Goal: Task Accomplishment & Management: Complete application form

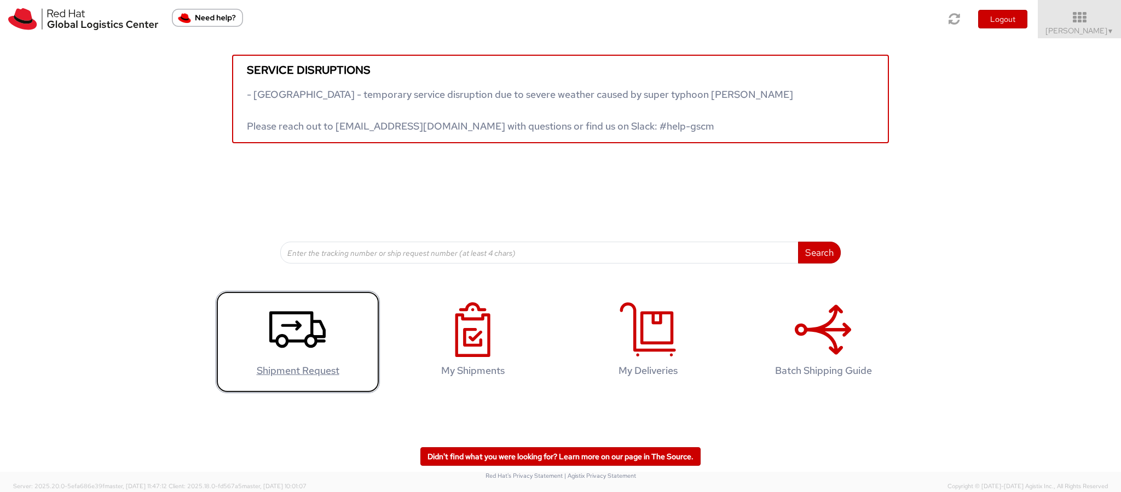
click at [287, 333] on icon at bounding box center [297, 330] width 56 height 55
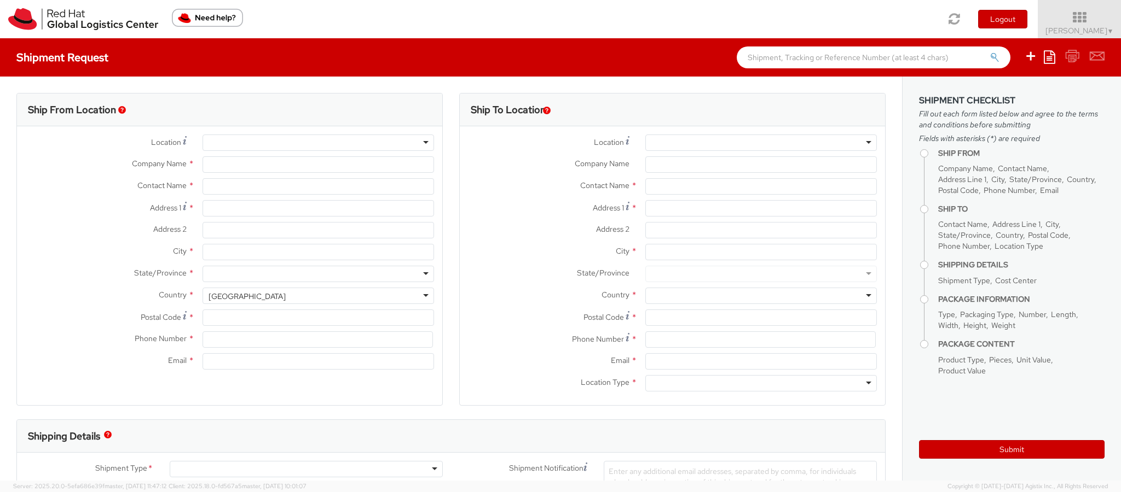
select select "967"
select select
type input "Red Hat India Private Limited"
type input "[PERSON_NAME]"
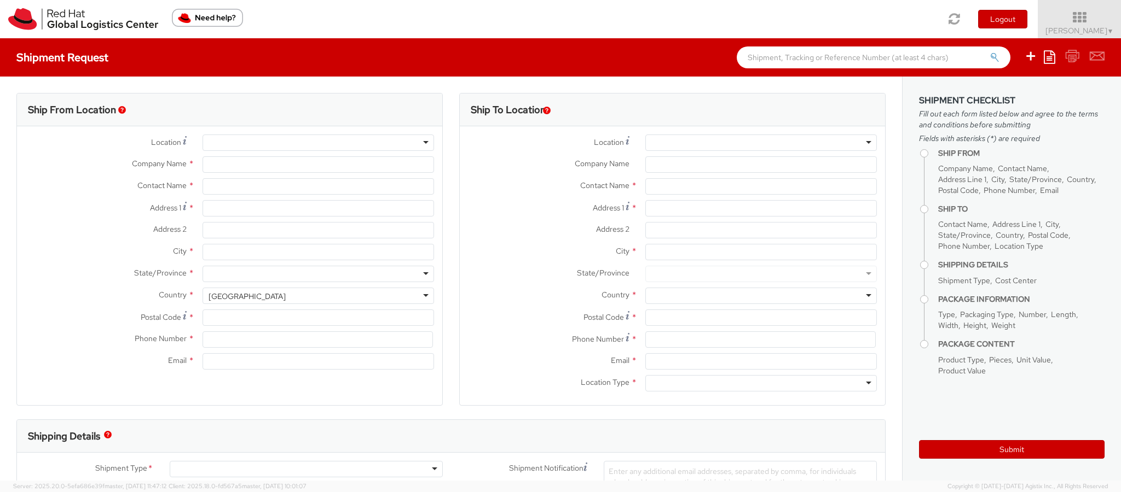
type input "A-201, Supreme Business Park"
type input "[GEOGRAPHIC_DATA]"
type input "400076"
type input "912261147559"
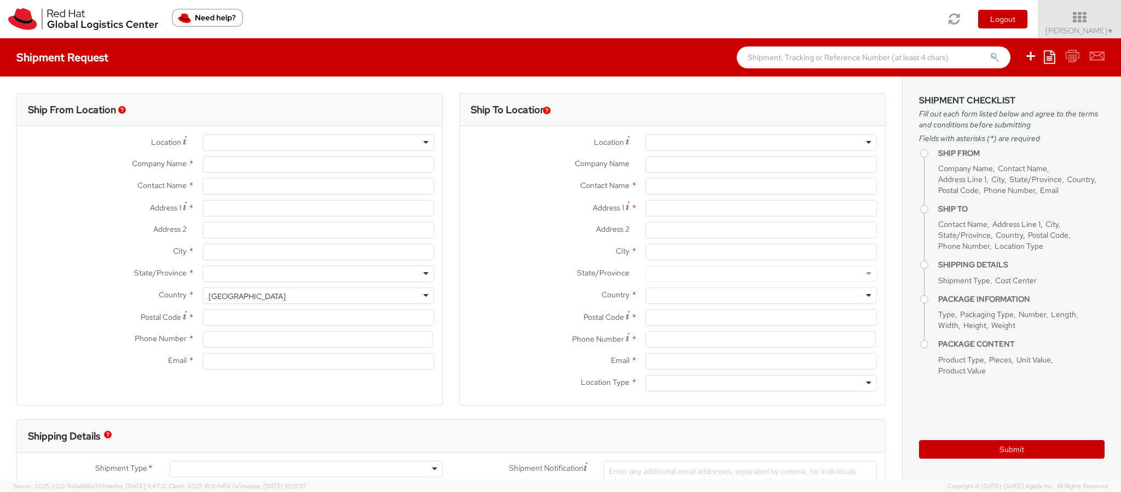
type input "[EMAIL_ADDRESS][DOMAIN_NAME]"
select select "CM"
select select "KGS"
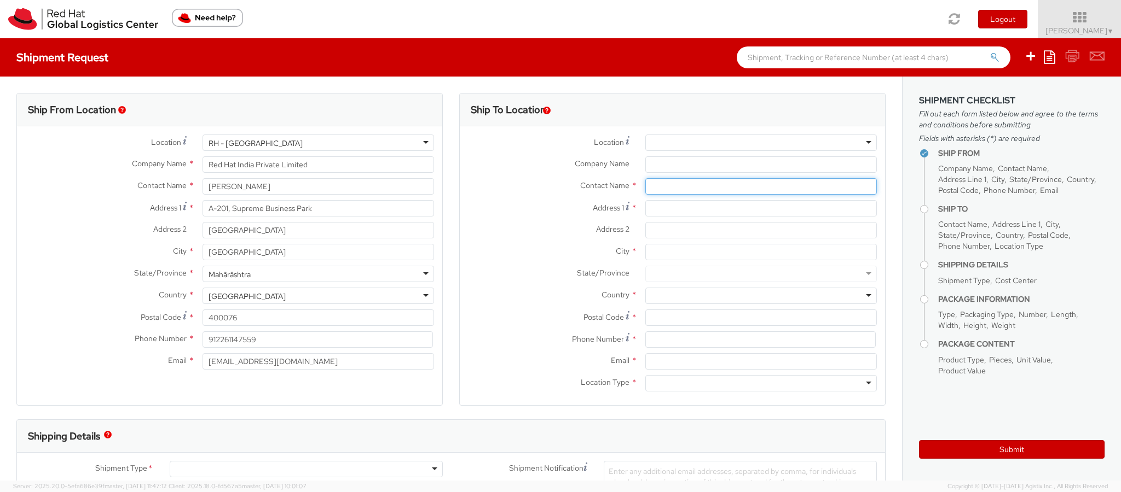
click at [667, 188] on input "text" at bounding box center [760, 186] width 231 height 16
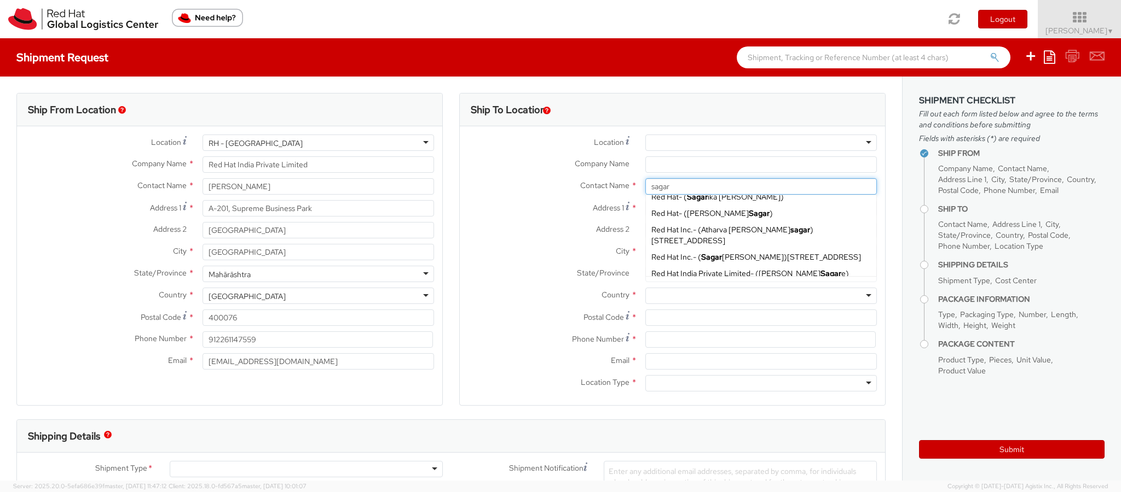
scroll to position [213, 0]
click at [683, 188] on input "sagar" at bounding box center [760, 186] width 231 height 16
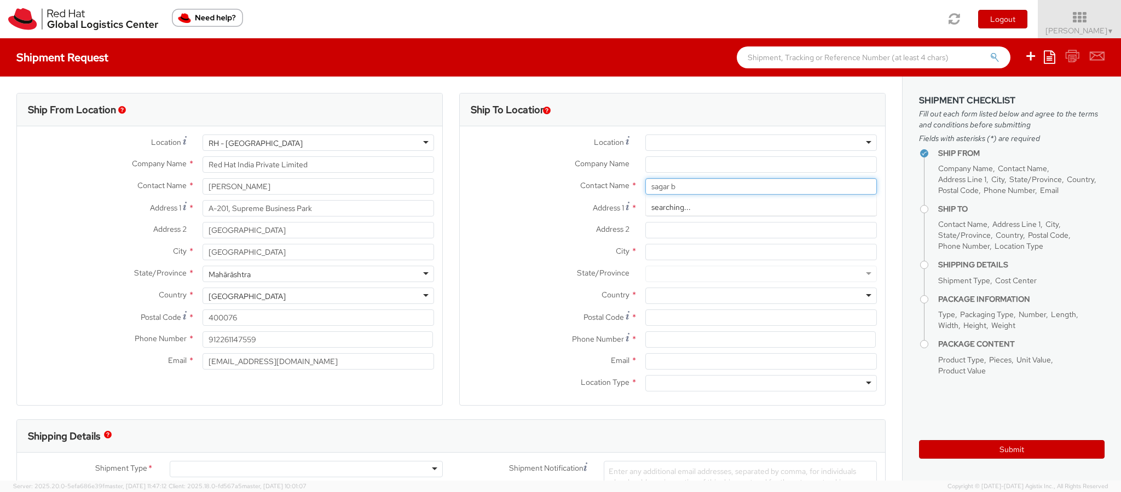
type input "sagar bh"
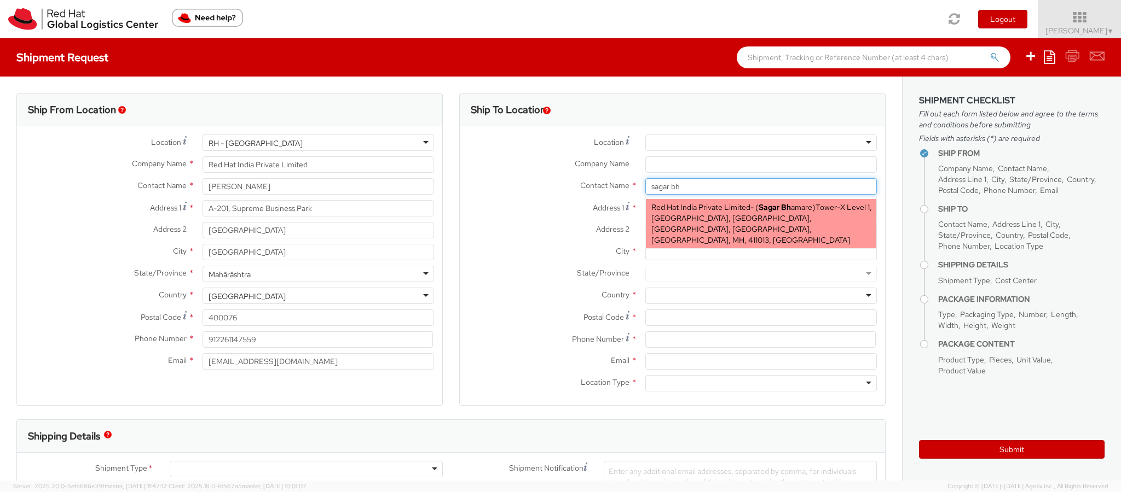
click at [783, 224] on div "Red Hat India Private Limited - ( Sagar Bh amare ) Tower-X Level 1, Cyber City,…" at bounding box center [761, 223] width 230 height 49
type input "Red Hat India Private Limited"
type input "Sagar Bhamare"
type input "Tower-X Level 1, Cyber City"
type input "Magarpatta City, Hadapsar"
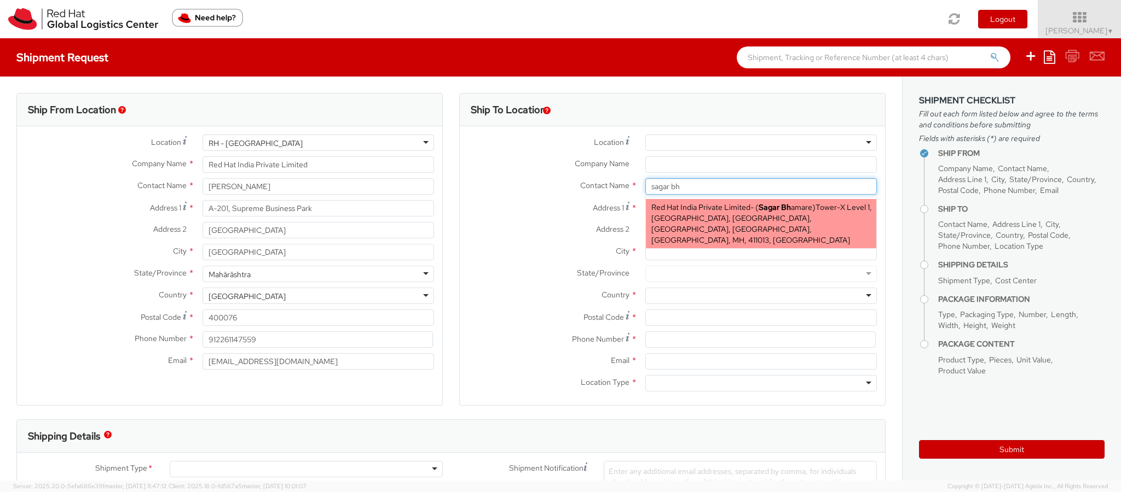
type input "PUNE"
type input "411013"
type input "912066816937"
type input "sbhamare@redhat.com"
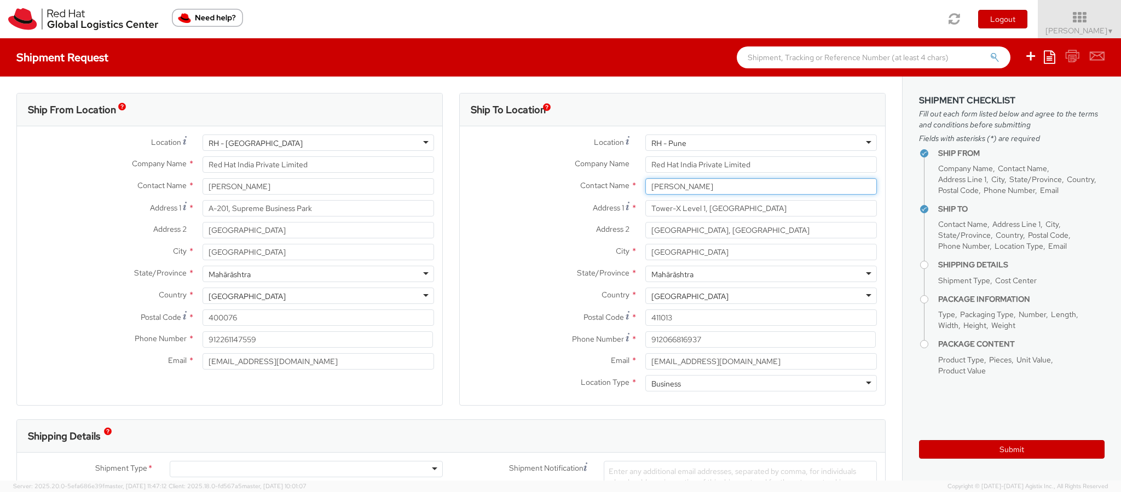
scroll to position [32, 0]
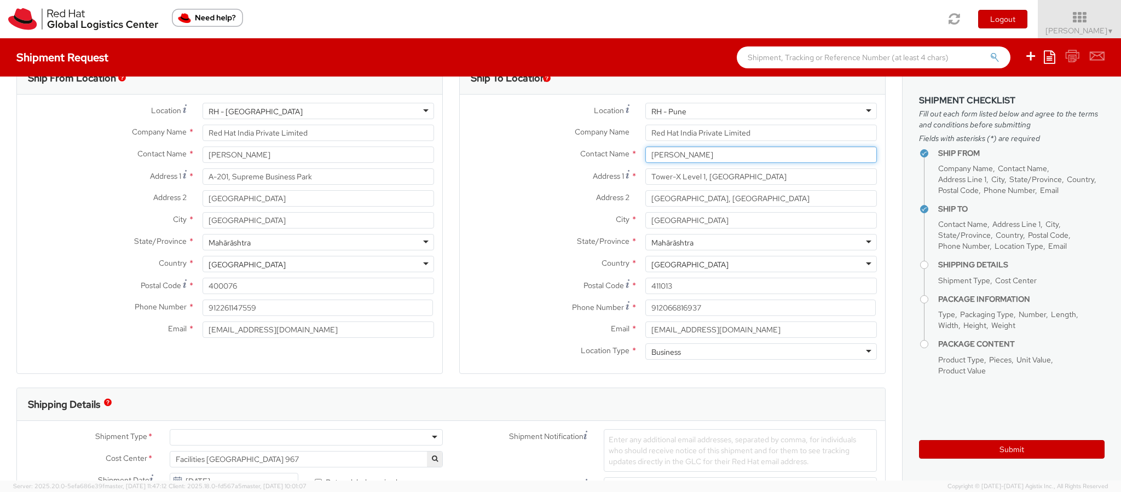
type input "Sagar Bhamare"
click at [914, 307] on aside "Shipment Checklist Fill out each form listed below and agree to the terms and c…" at bounding box center [1011, 279] width 219 height 404
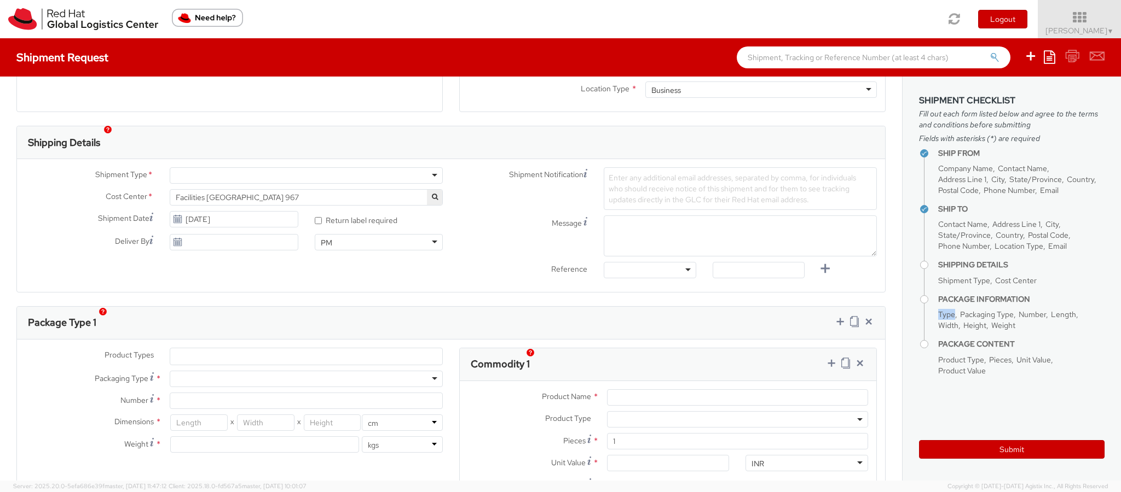
scroll to position [305, 0]
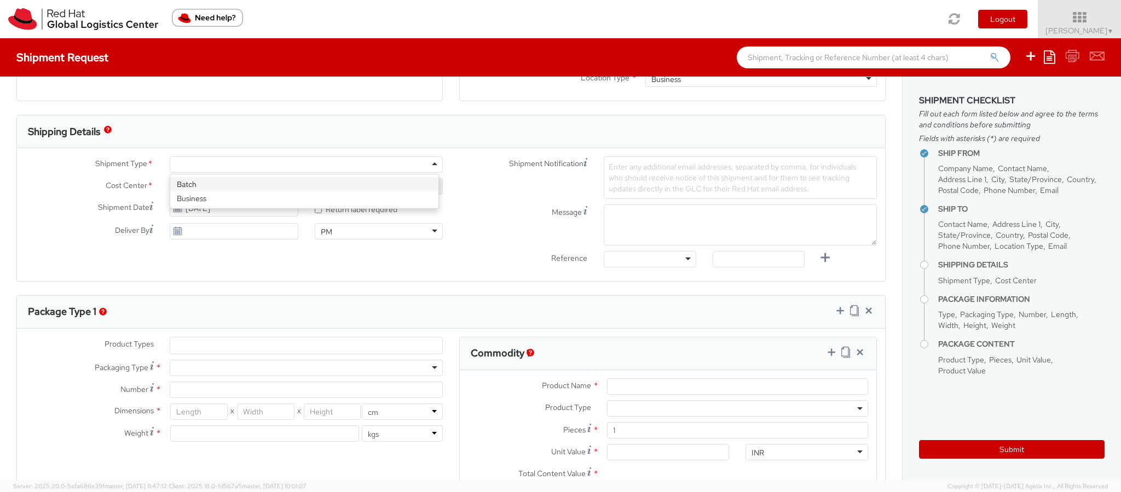
click at [426, 164] on div at bounding box center [306, 164] width 273 height 16
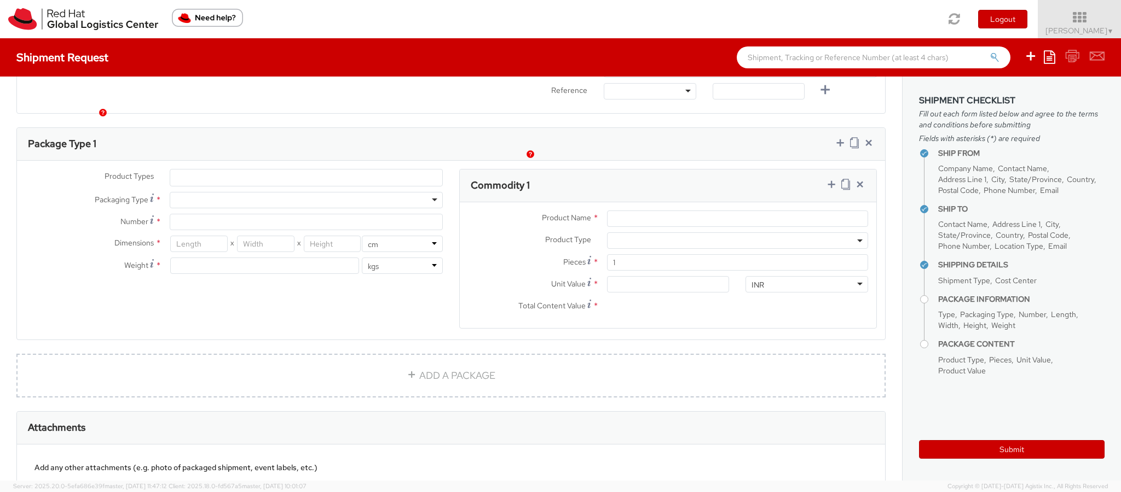
scroll to position [507, 0]
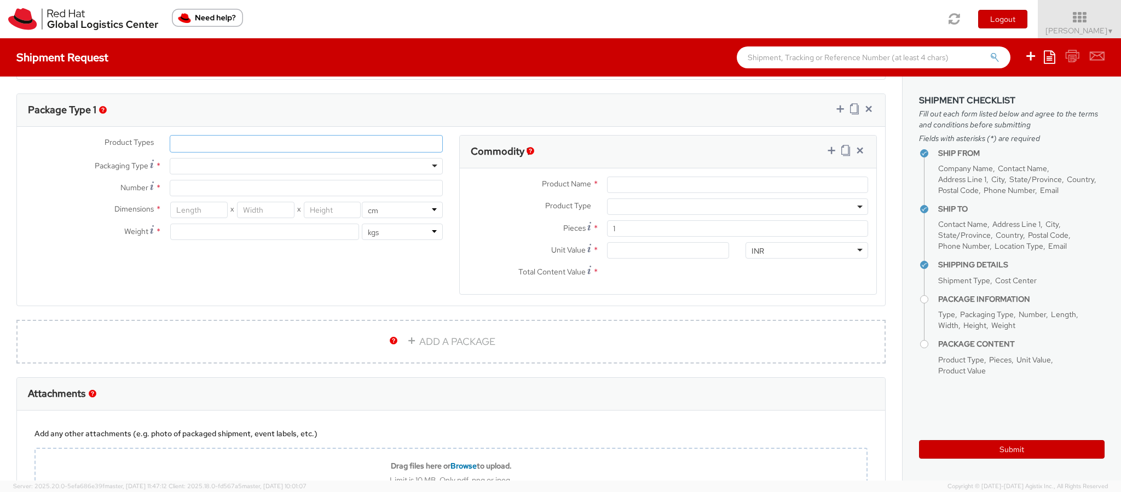
click at [181, 141] on li at bounding box center [178, 144] width 17 height 16
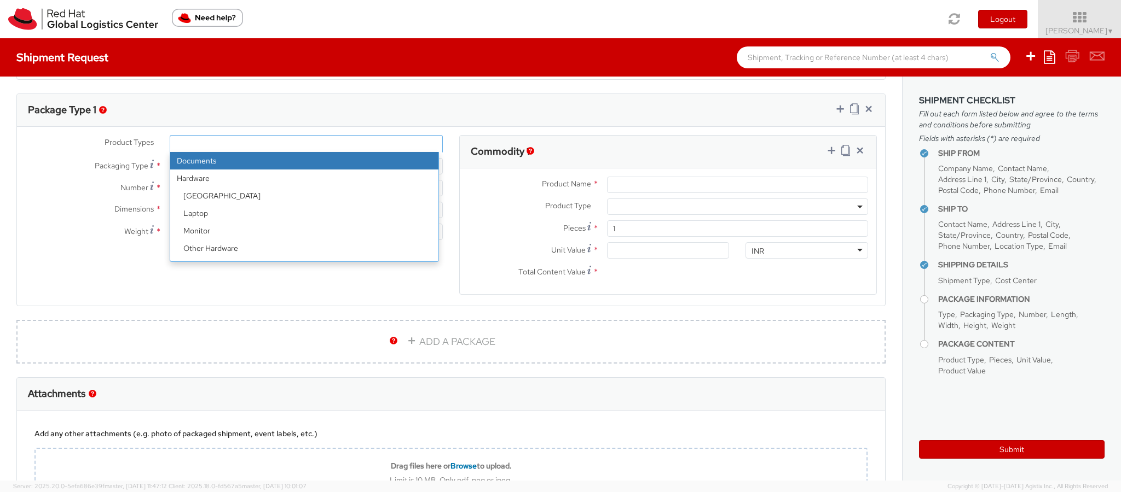
select select "DOCUMENT"
type input "Documents"
select select "DOCUMENT"
type input "1.00"
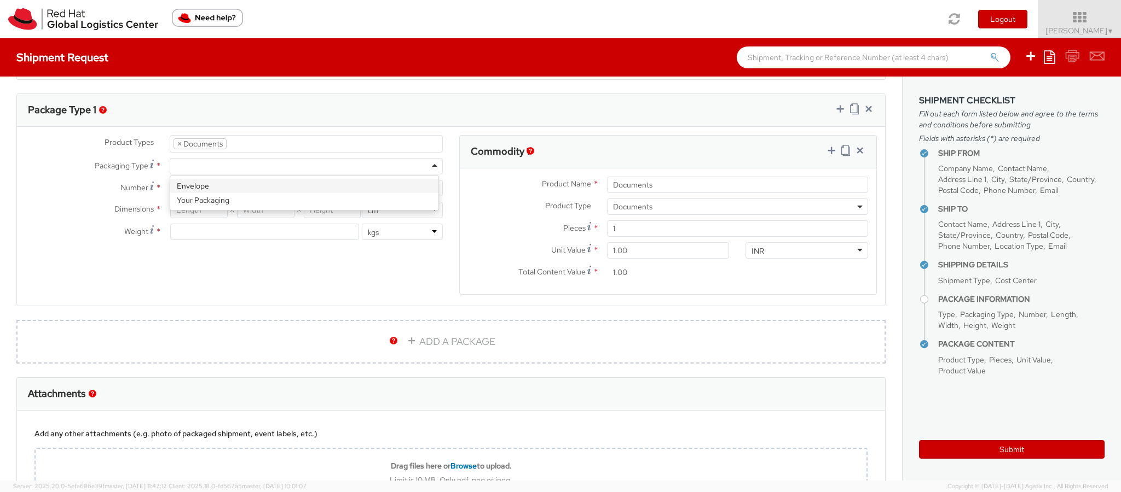
click at [295, 165] on div at bounding box center [306, 166] width 273 height 16
type input "1"
type input "24.13"
type input "31.75"
type input "0.64"
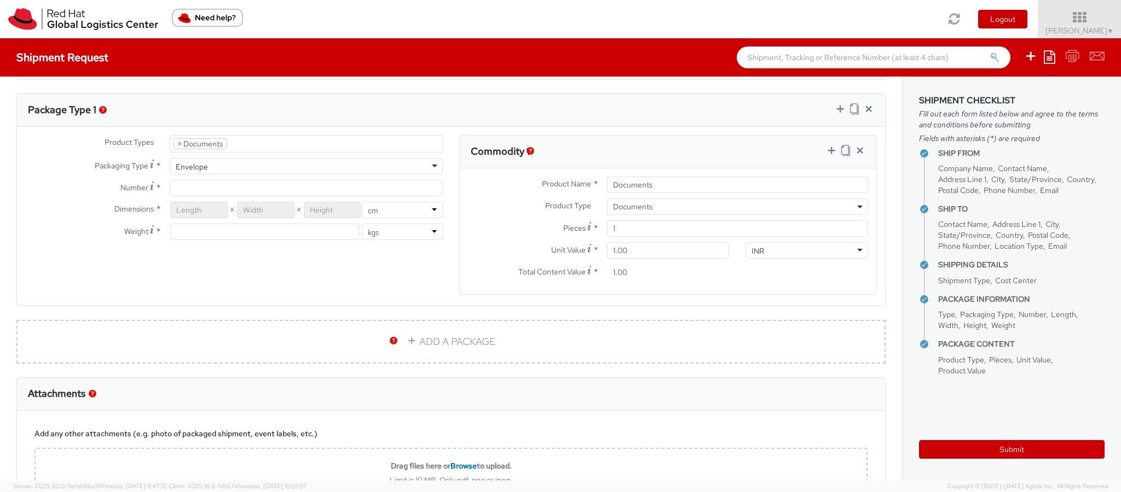
type input "0.5"
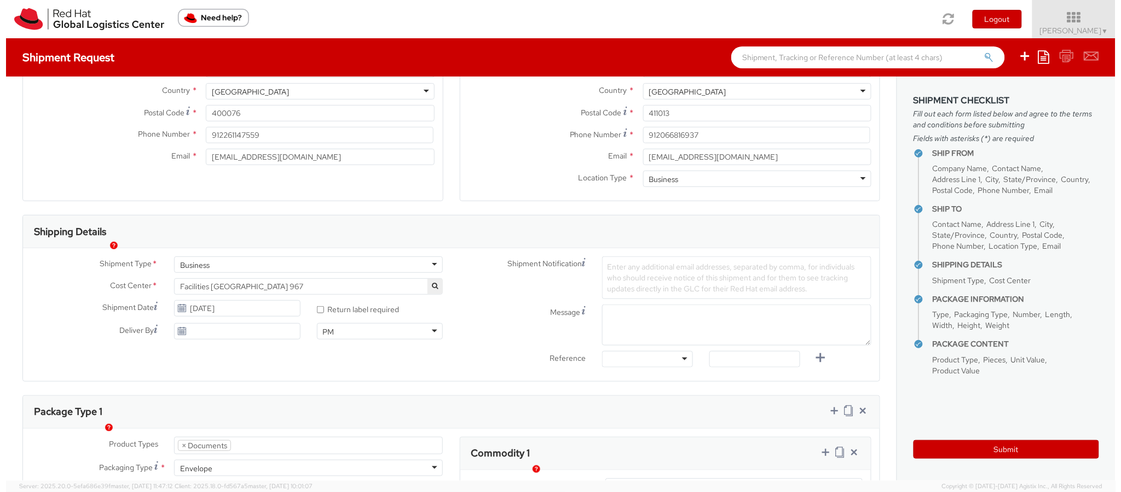
scroll to position [0, 0]
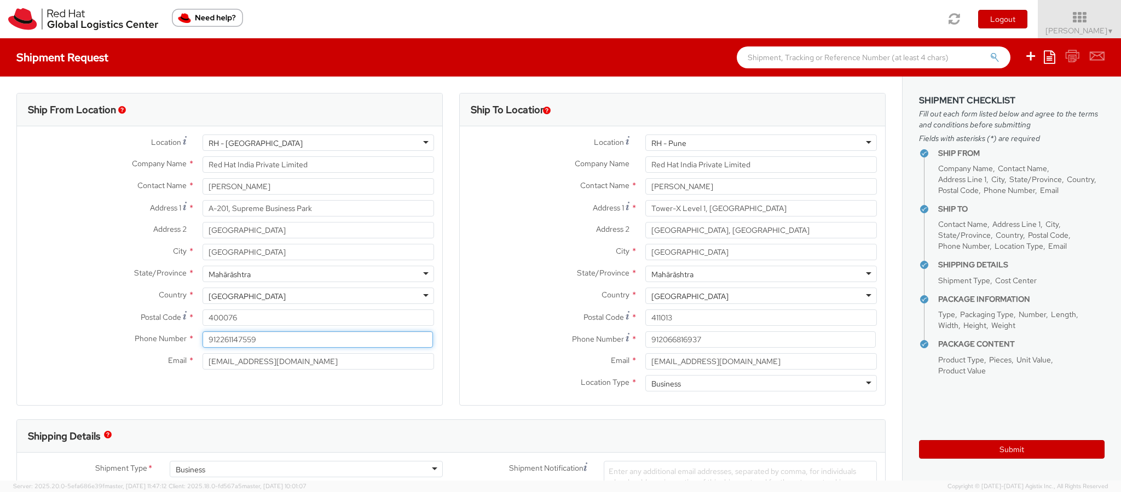
click at [262, 339] on input "912261147559" at bounding box center [317, 340] width 230 height 16
type input "9"
type input "9892168570"
click at [134, 365] on label "Email *" at bounding box center [105, 360] width 177 height 14
click at [202, 365] on input "[EMAIL_ADDRESS][DOMAIN_NAME]" at bounding box center [317, 361] width 231 height 16
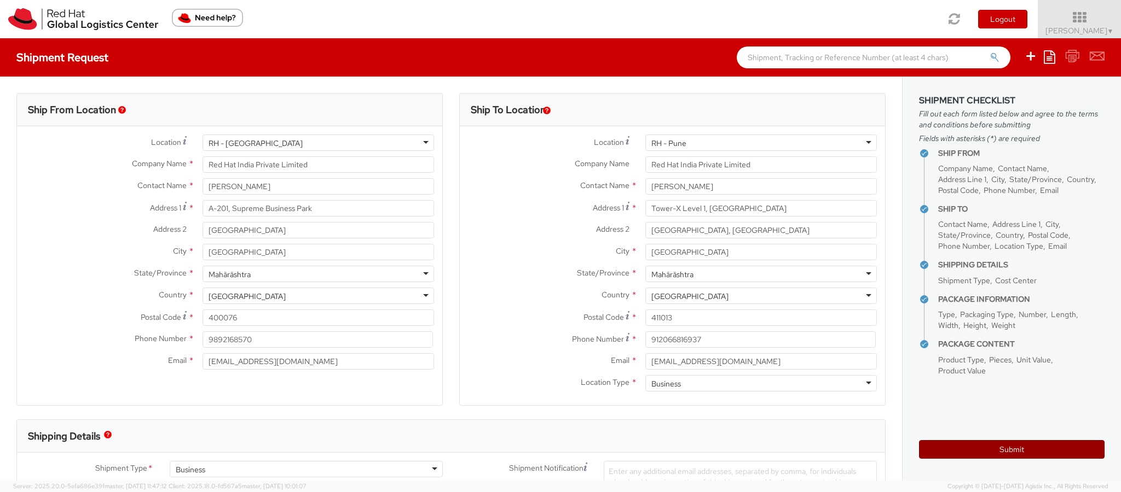
click at [1029, 450] on button "Submit" at bounding box center [1011, 449] width 185 height 19
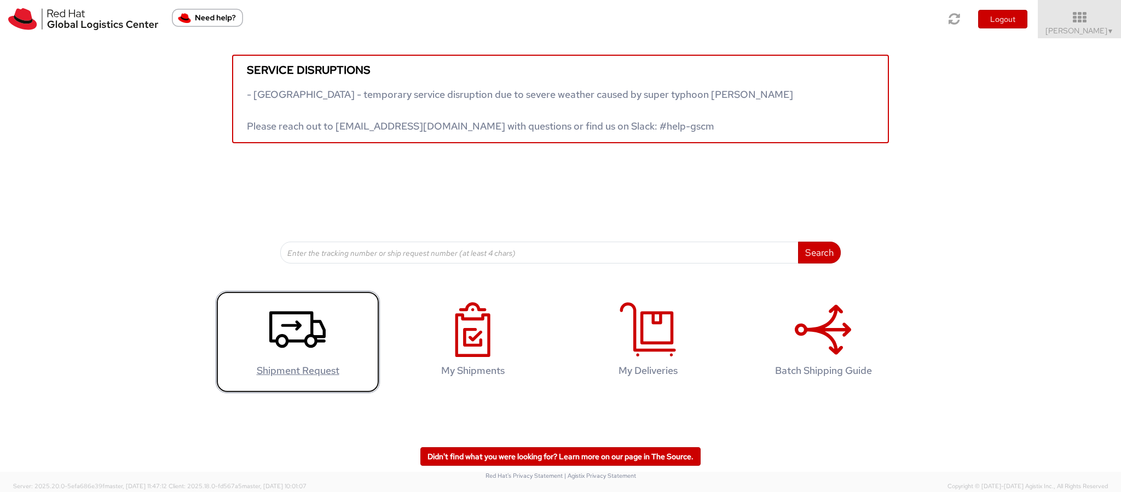
click at [307, 339] on icon at bounding box center [297, 330] width 56 height 55
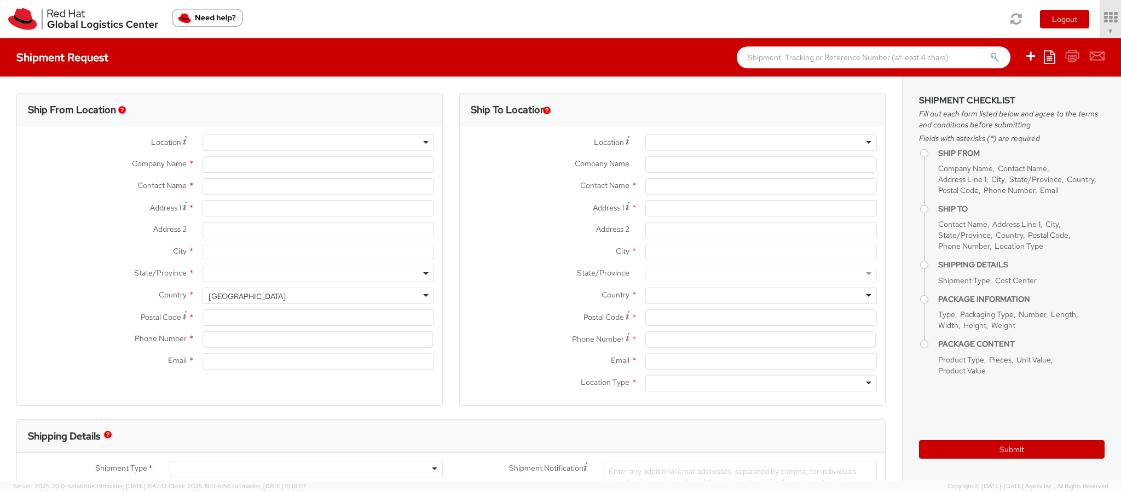
type input "Red Hat India Private Limited"
type input "[PERSON_NAME]"
type input "A-201, Supreme Business Park"
type input "[GEOGRAPHIC_DATA]"
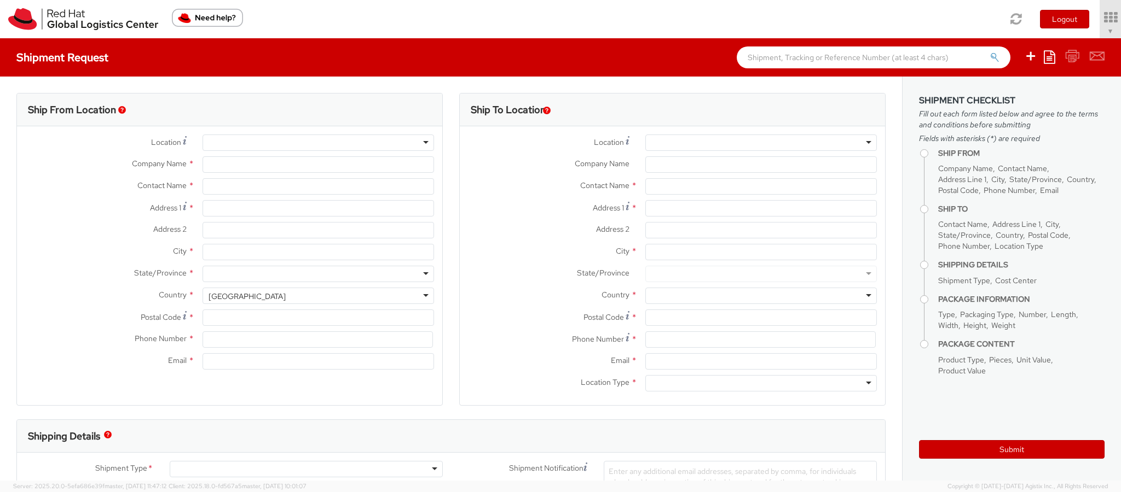
type input "400076"
type input "912261147559"
type input "[EMAIL_ADDRESS][DOMAIN_NAME]"
select select "CM"
select select "KGS"
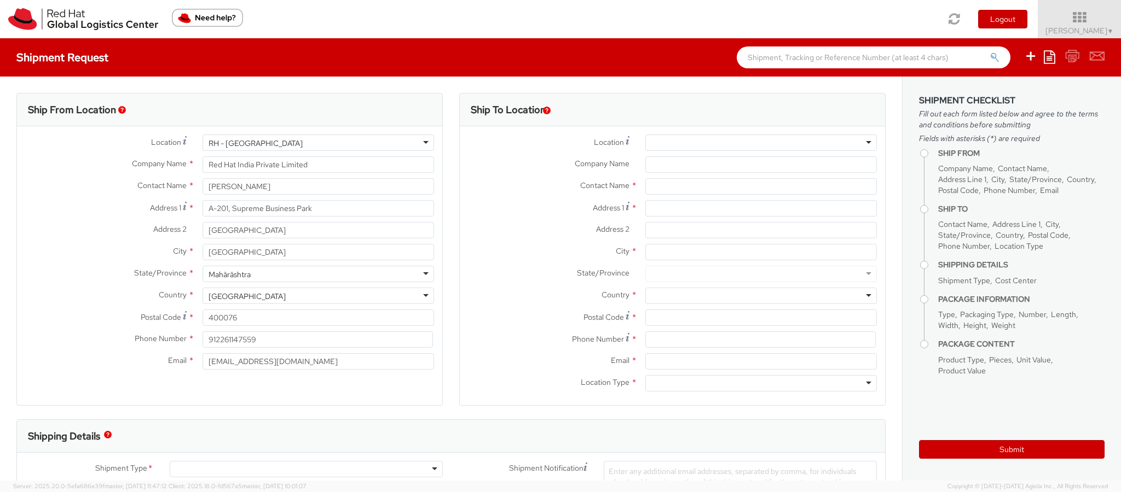
select select "967"
select select
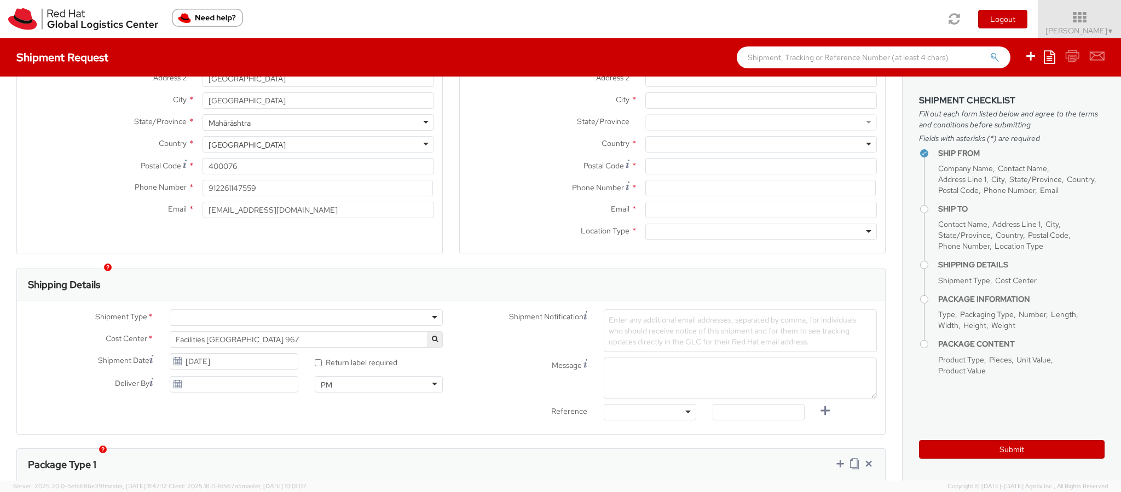
scroll to position [175, 0]
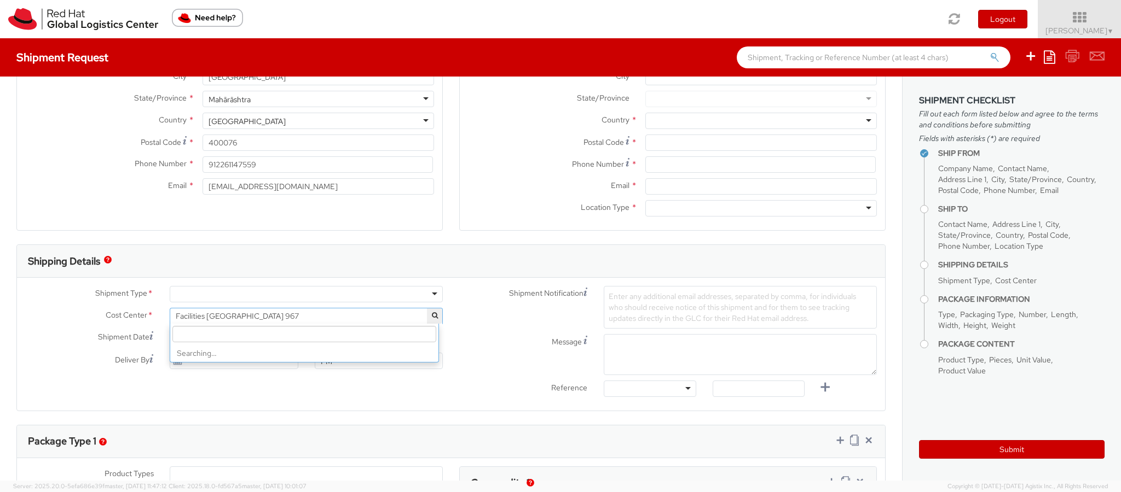
click at [318, 316] on span "Facilities [GEOGRAPHIC_DATA] 967" at bounding box center [306, 316] width 261 height 10
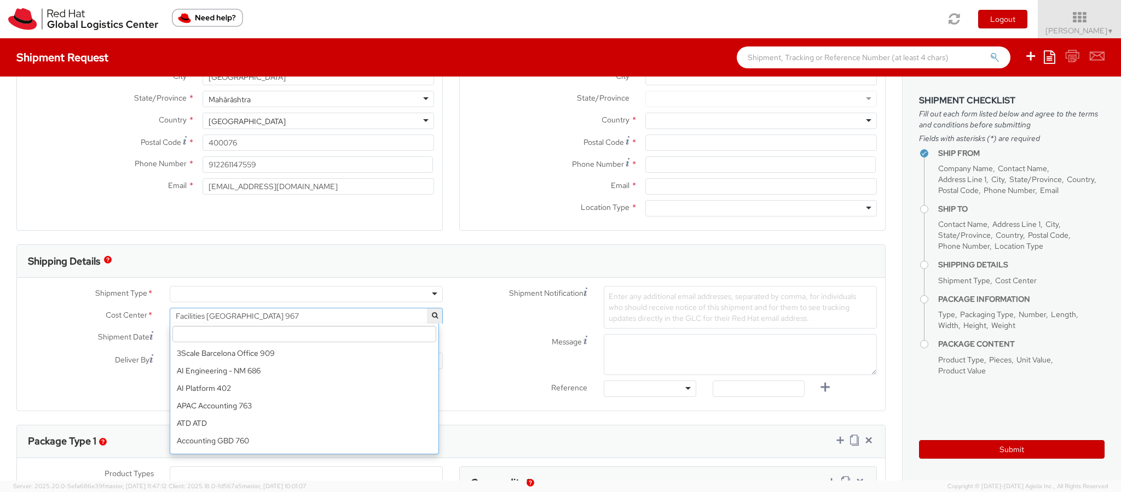
scroll to position [4902, 0]
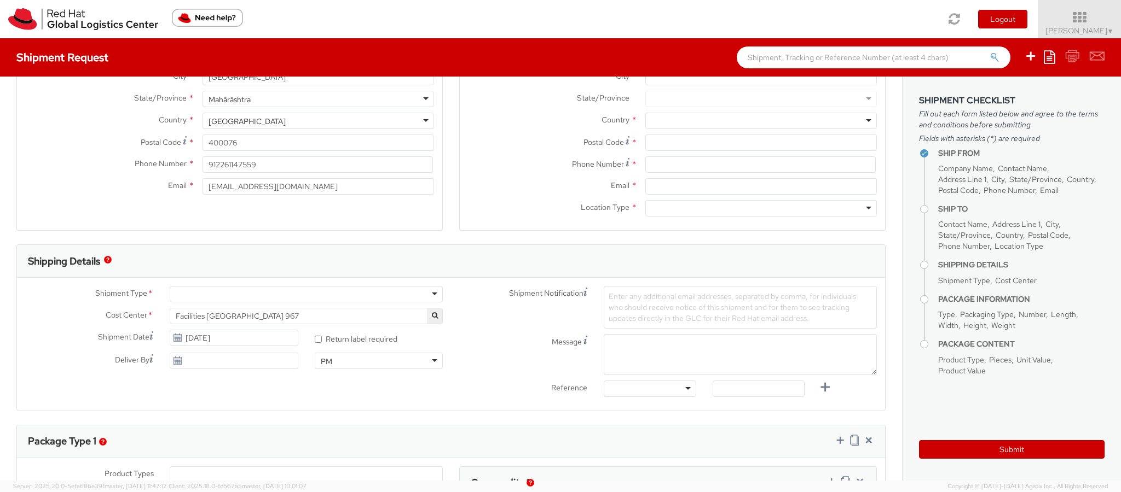
click at [432, 315] on icon "button" at bounding box center [435, 315] width 6 height 7
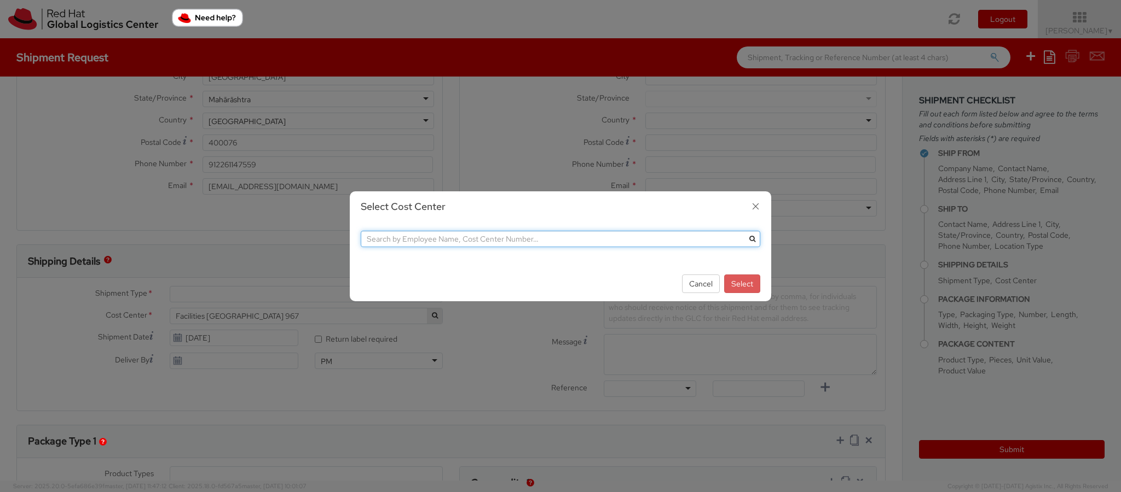
click at [430, 234] on input "text" at bounding box center [560, 239] width 399 height 16
type input "[PERSON_NAME]"
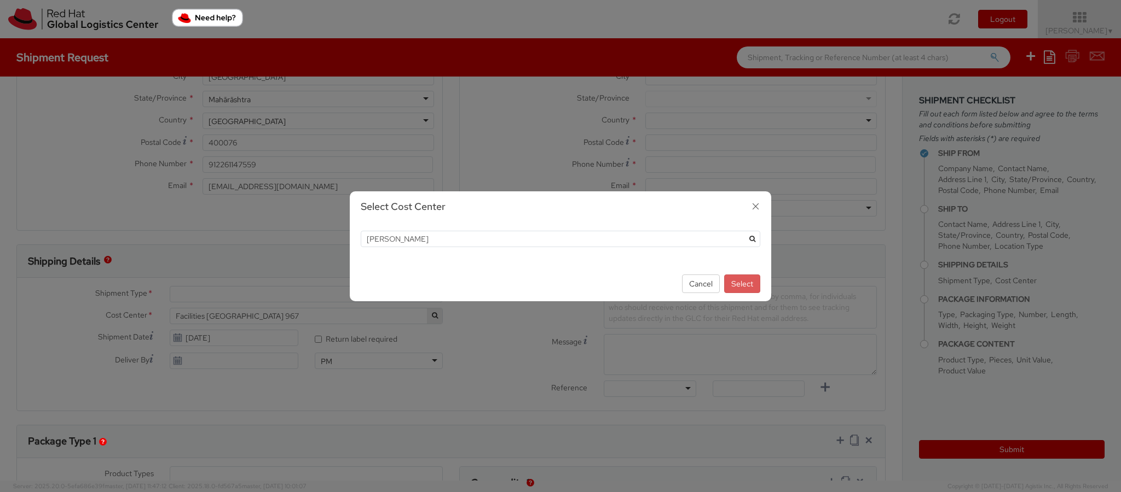
click at [750, 240] on icon "submit" at bounding box center [752, 239] width 6 height 7
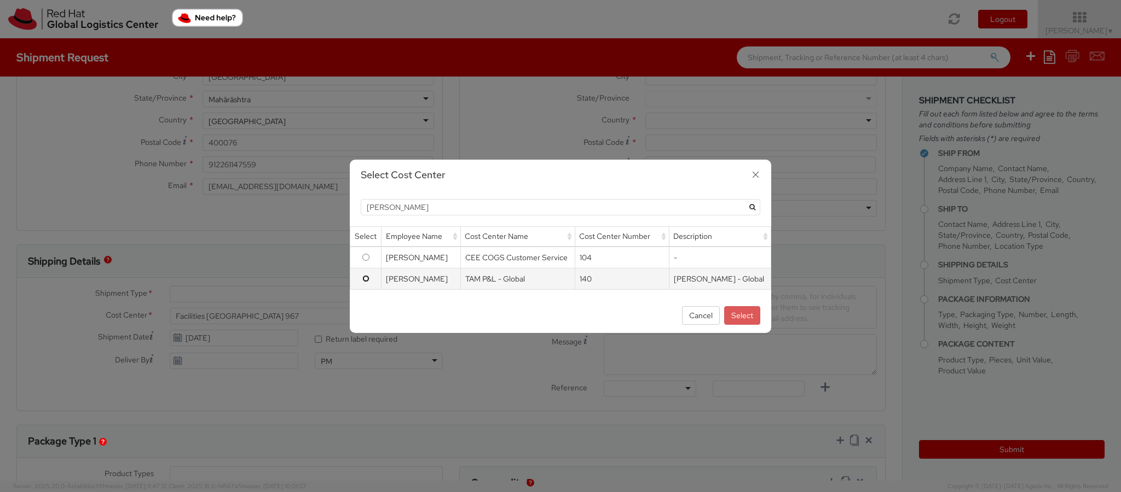
click at [363, 277] on input "radio" at bounding box center [365, 278] width 7 height 7
radio input "true"
click at [743, 317] on button "Select" at bounding box center [742, 315] width 36 height 19
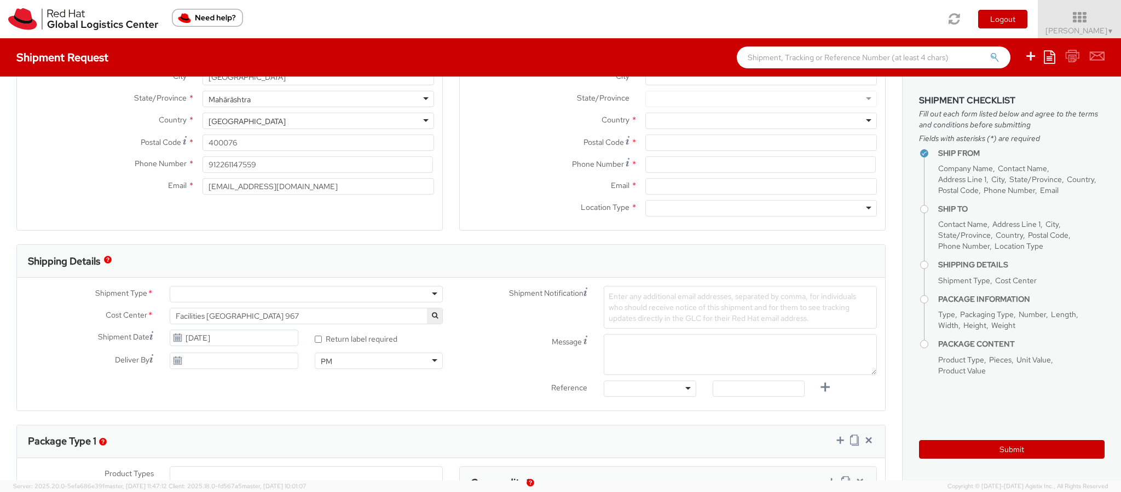
select select "140"
